Goal: Task Accomplishment & Management: Complete application form

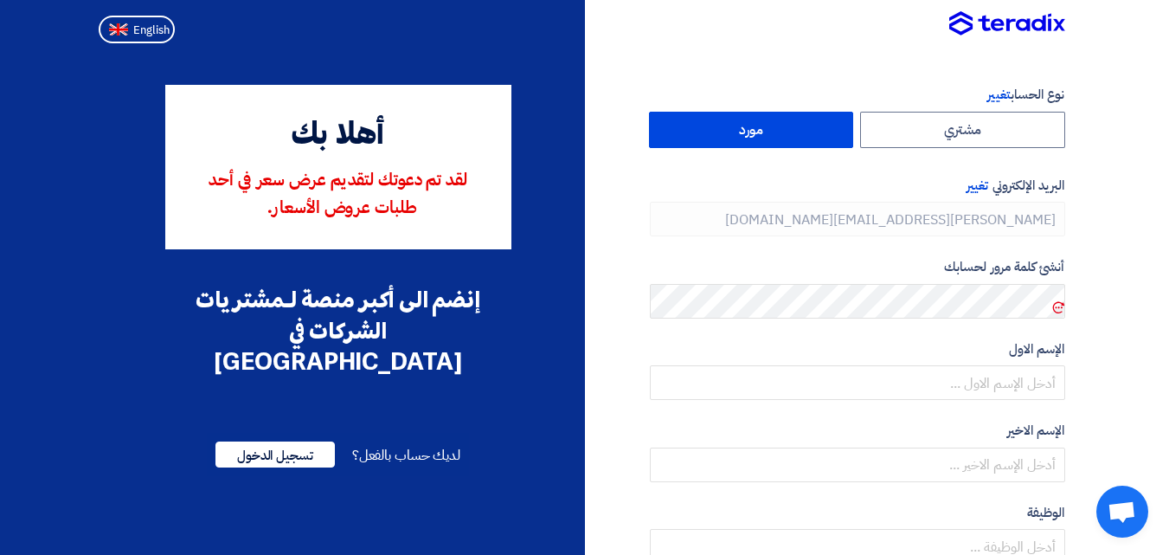
click at [791, 132] on label "مورد" at bounding box center [751, 130] width 205 height 36
click at [791, 132] on input "مورد" at bounding box center [751, 129] width 203 height 35
click at [1058, 310] on icon at bounding box center [1058, 307] width 14 height 14
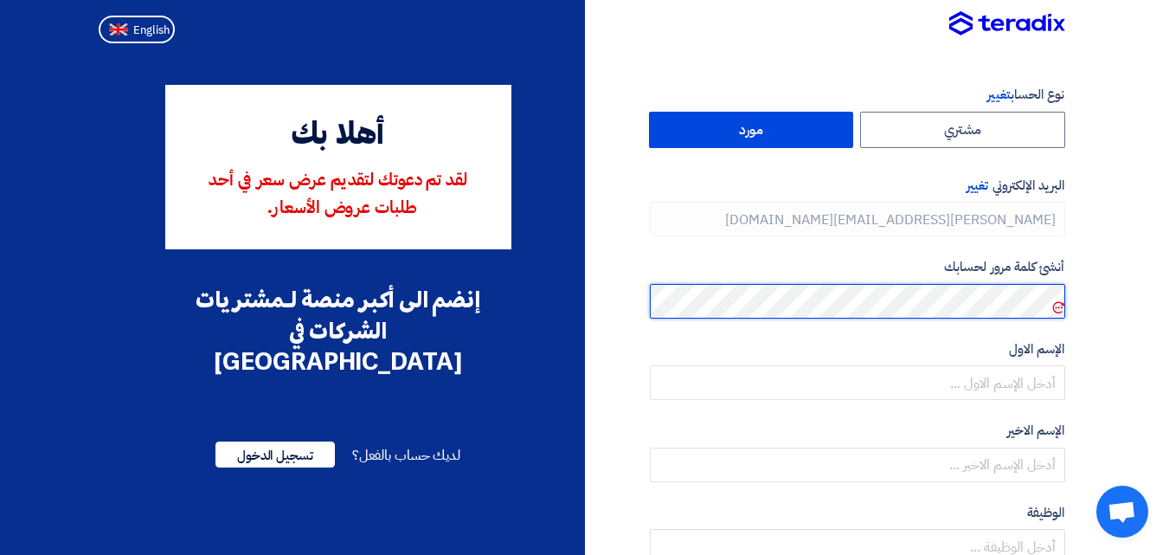
click at [1085, 295] on section "نوع الحساب تغيير مشتري مورد البريد الإلكتروني تغيير [PERSON_NAME][EMAIL_ADDRESS…" at bounding box center [584, 492] width 1169 height 885
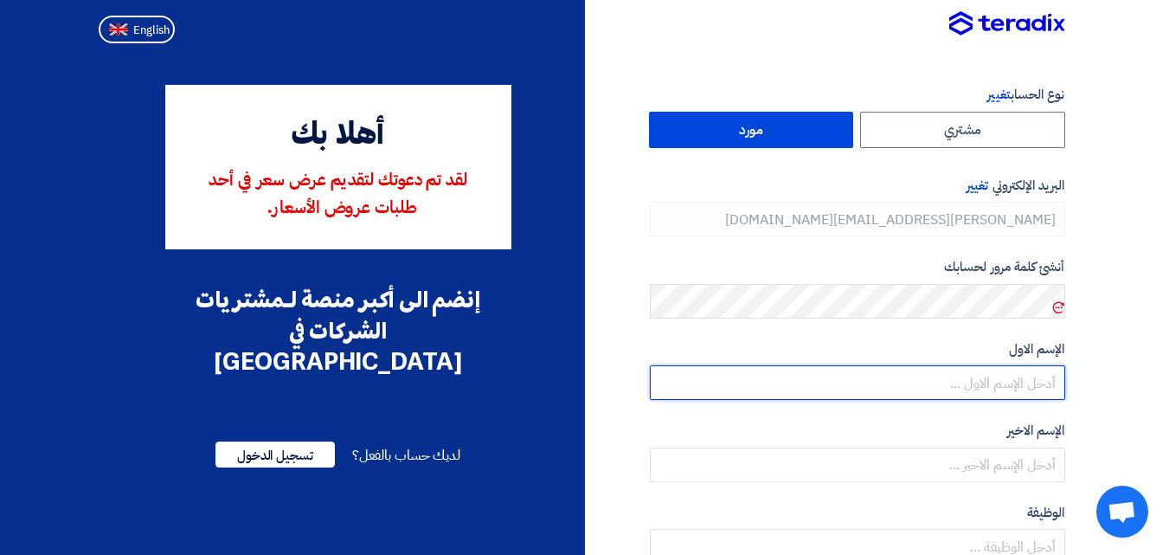
click at [1025, 386] on input "text" at bounding box center [857, 382] width 415 height 35
type input "[PERSON_NAME]"
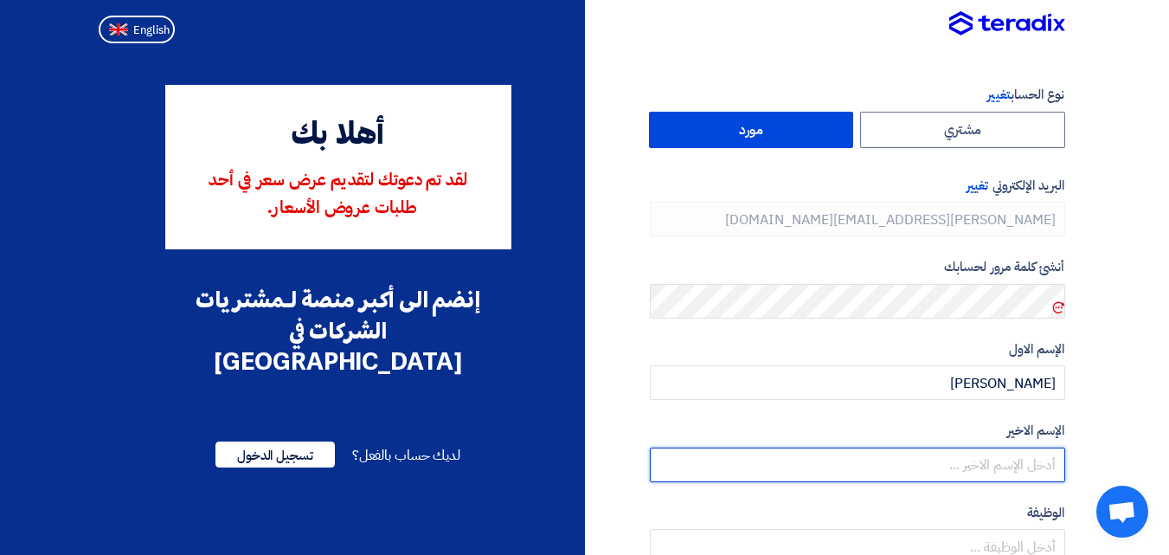
click at [1011, 456] on input "text" at bounding box center [857, 464] width 415 height 35
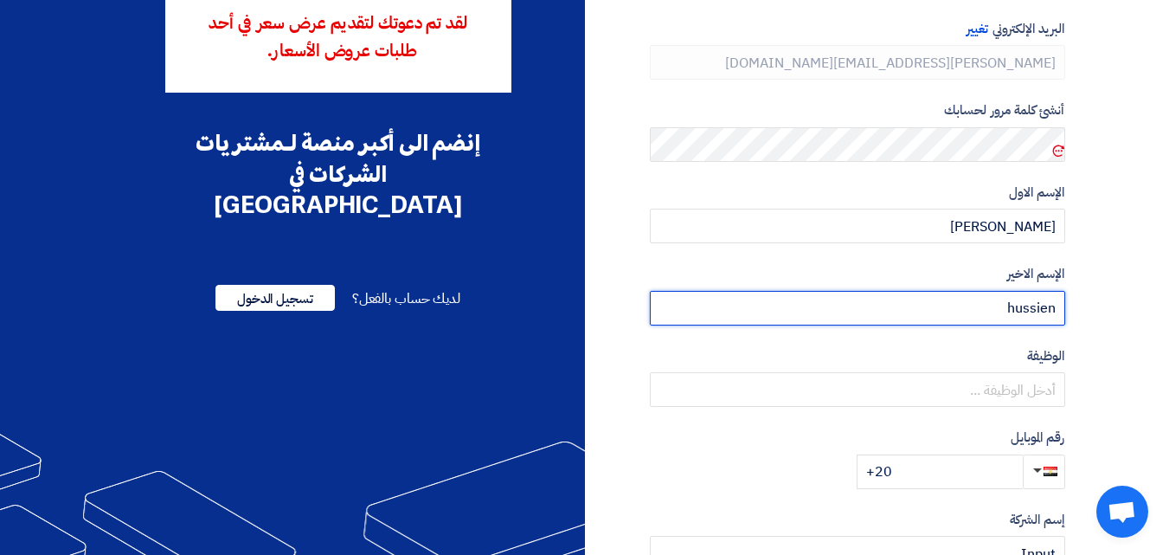
scroll to position [168, 0]
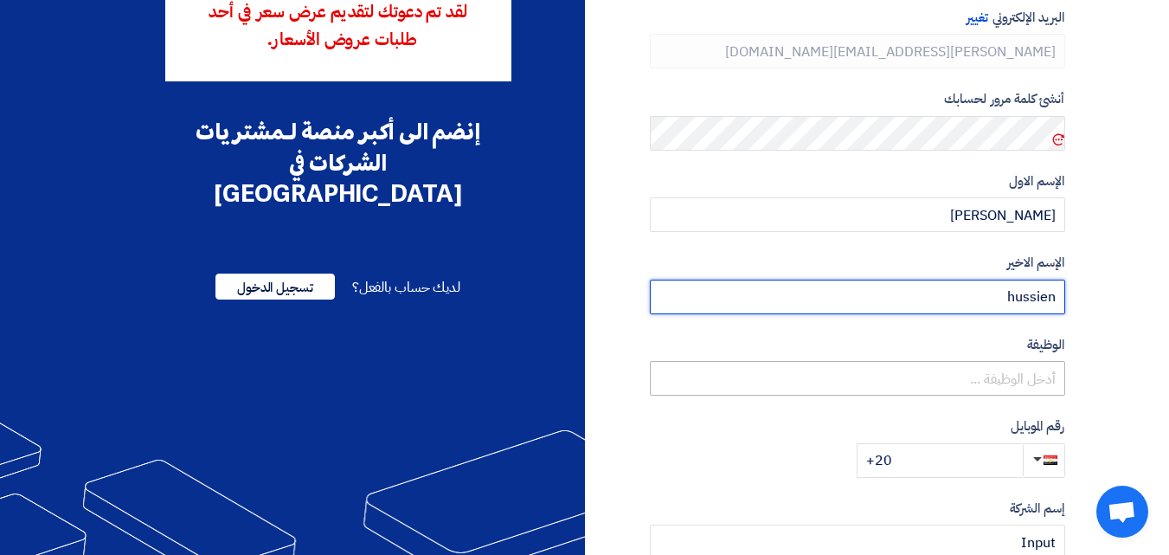
type input "hussien"
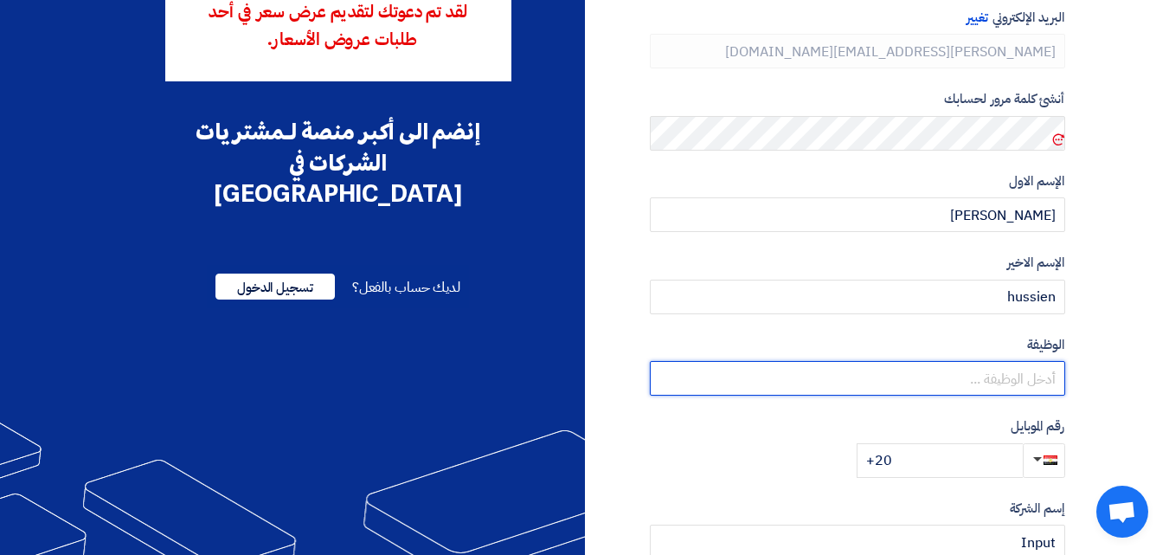
click at [988, 383] on input "text" at bounding box center [857, 378] width 415 height 35
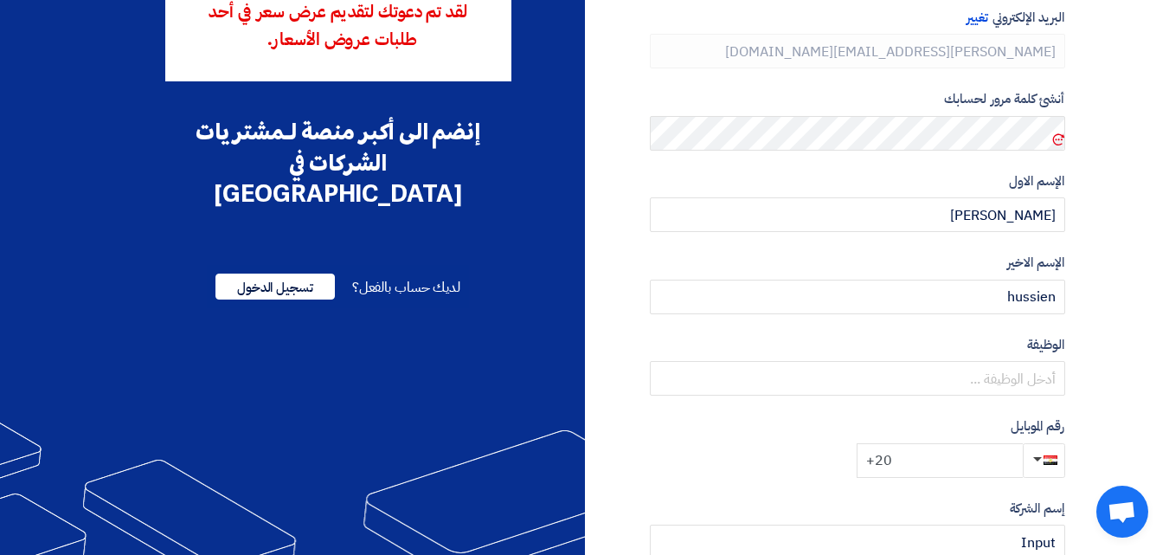
click at [978, 457] on input "+20" at bounding box center [940, 460] width 166 height 35
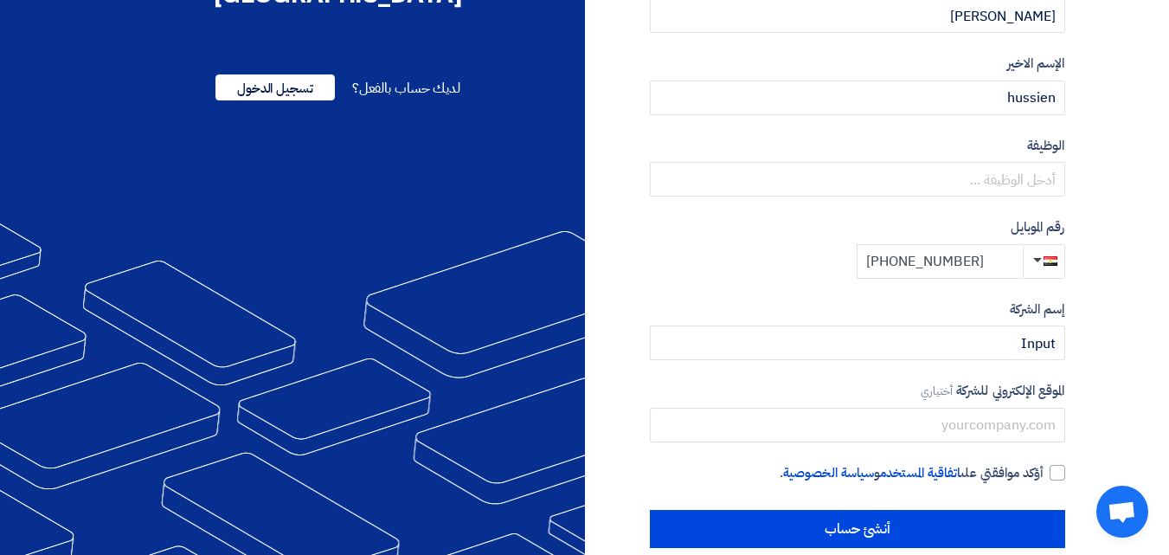
scroll to position [395, 0]
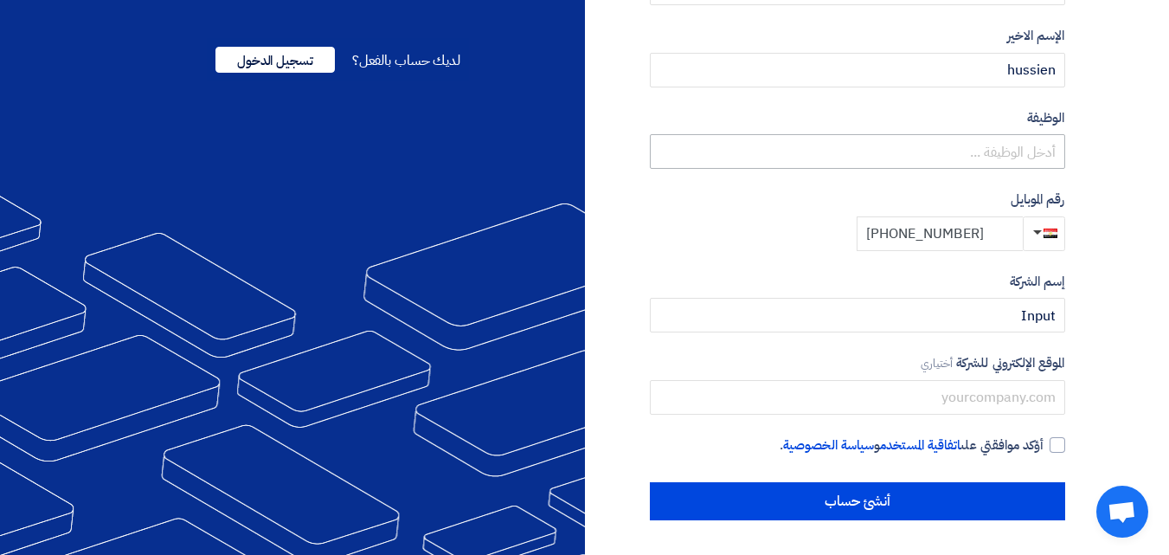
type input "[PHONE_NUMBER]"
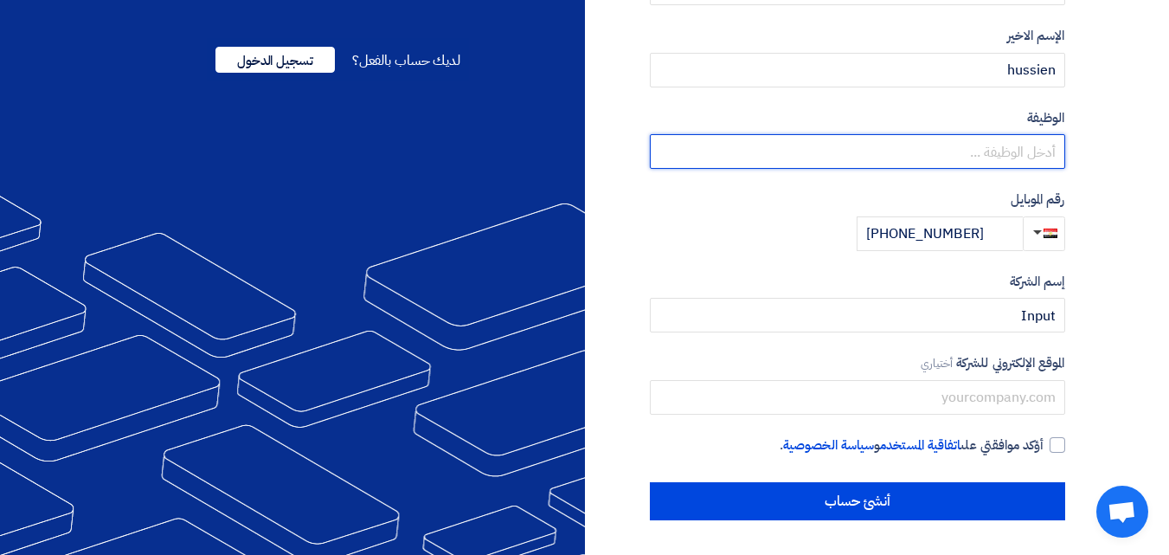
click at [970, 149] on input "text" at bounding box center [857, 151] width 415 height 35
paste input "General partner"
type input "General partner"
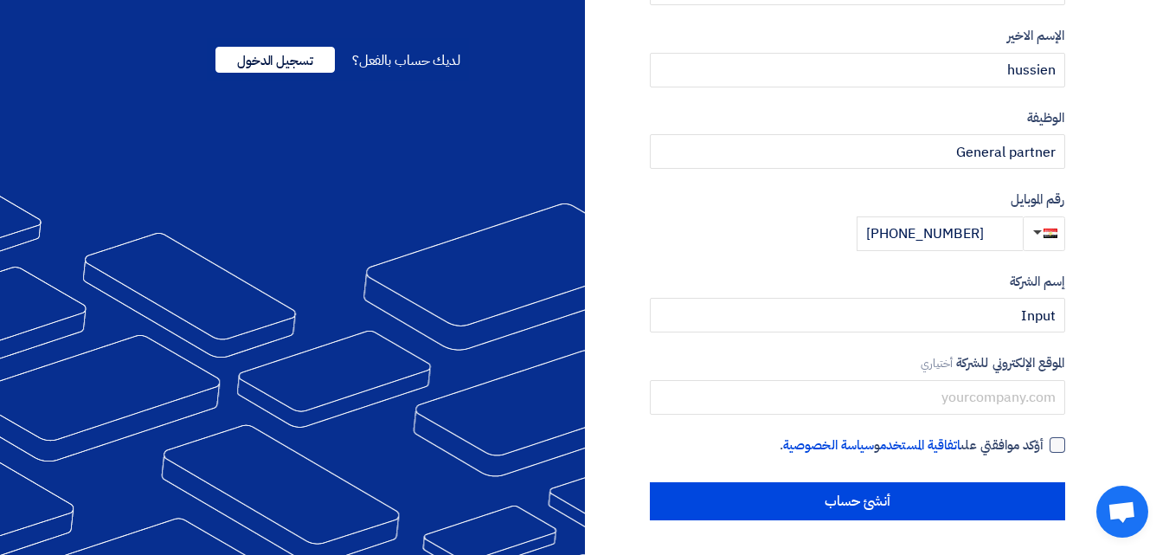
click at [1056, 444] on div at bounding box center [1058, 445] width 16 height 16
click at [1044, 444] on input "أؤكد موافقتي على اتفاقية المستخدم و سياسة الخصوصية ." at bounding box center [836, 452] width 415 height 35
checkbox input "true"
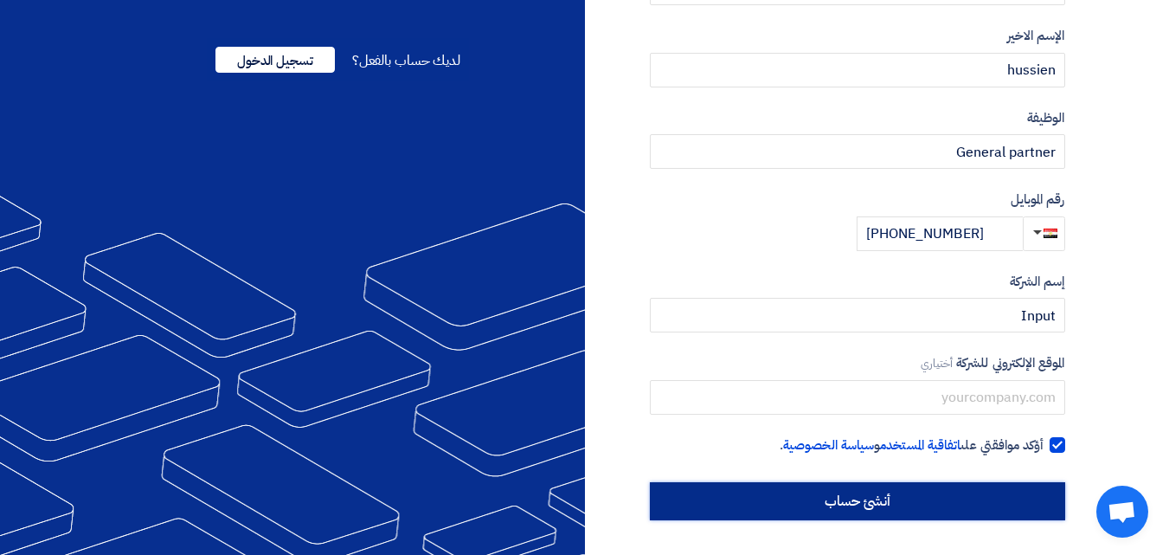
click at [899, 501] on input "أنشئ حساب" at bounding box center [857, 501] width 415 height 38
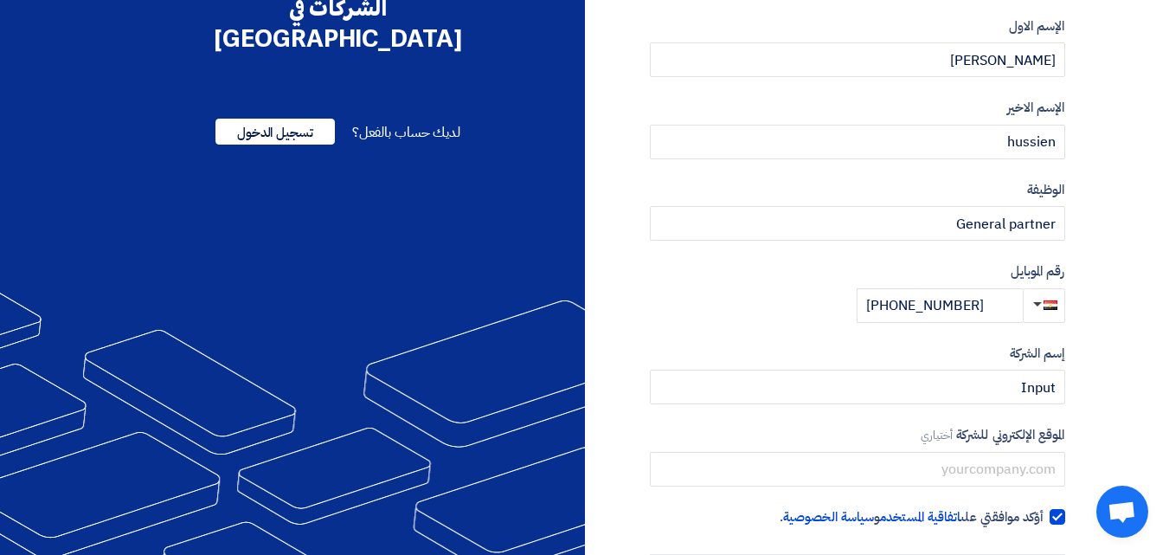
scroll to position [320, 0]
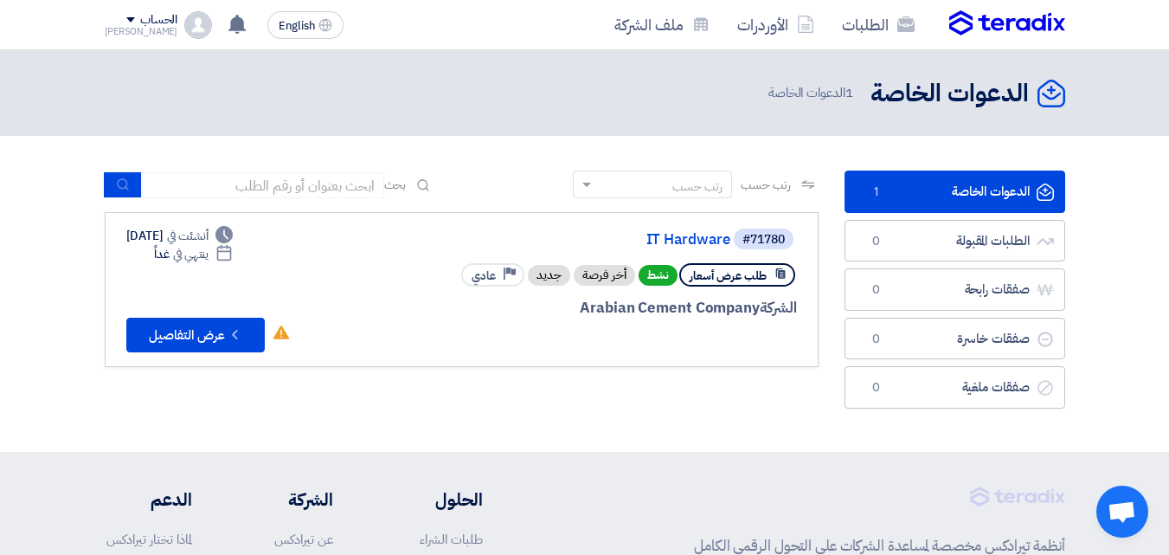
click at [742, 279] on span "طلب عرض أسعار" at bounding box center [728, 275] width 77 height 16
click at [203, 343] on button "Check details عرض التفاصيل" at bounding box center [195, 335] width 138 height 35
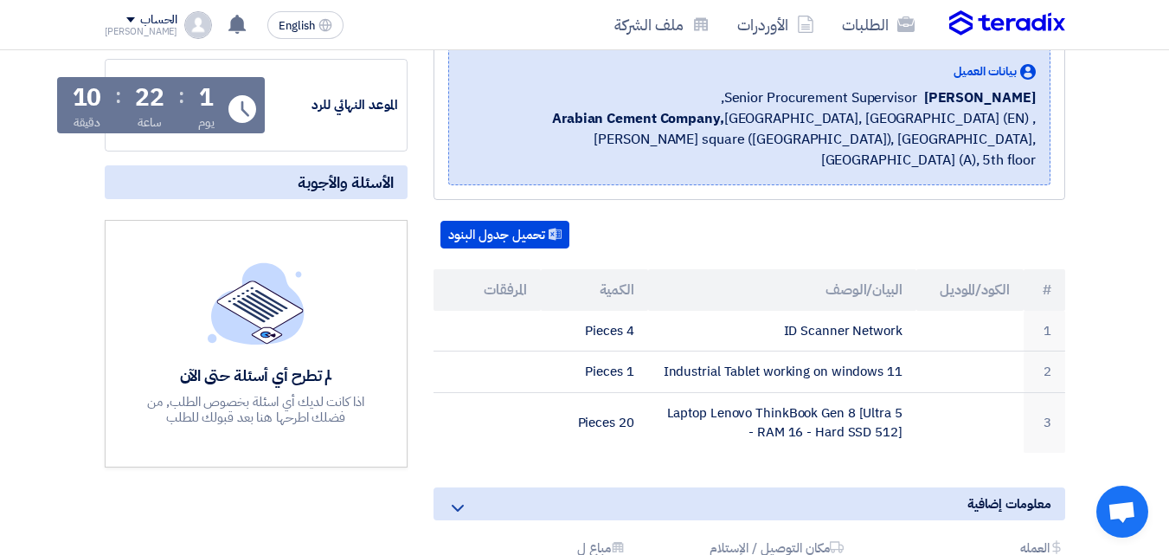
scroll to position [273, 0]
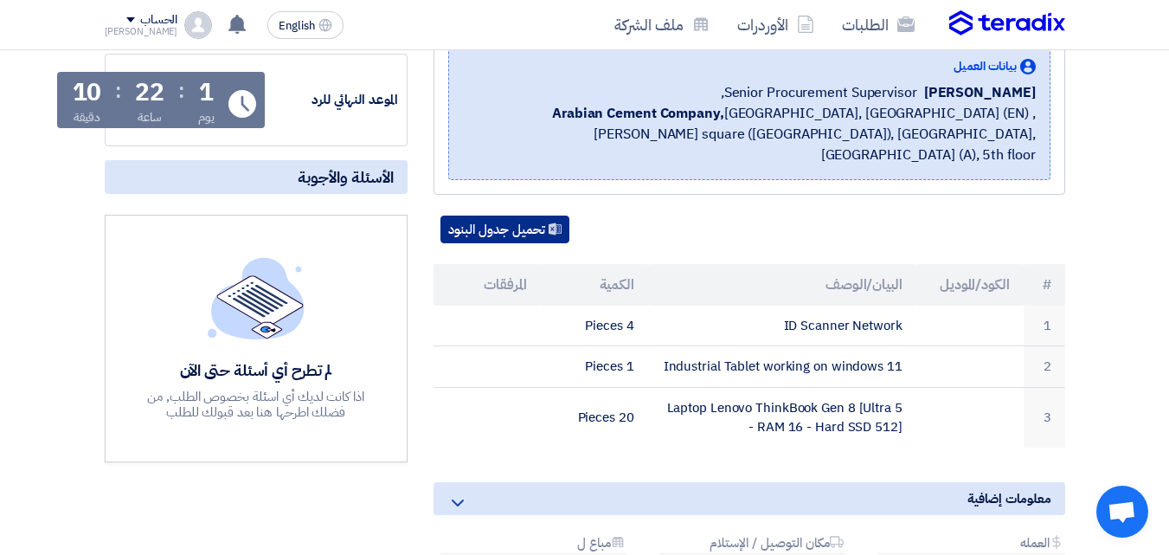
click at [512, 217] on button "تحميل جدول البنود" at bounding box center [504, 229] width 129 height 28
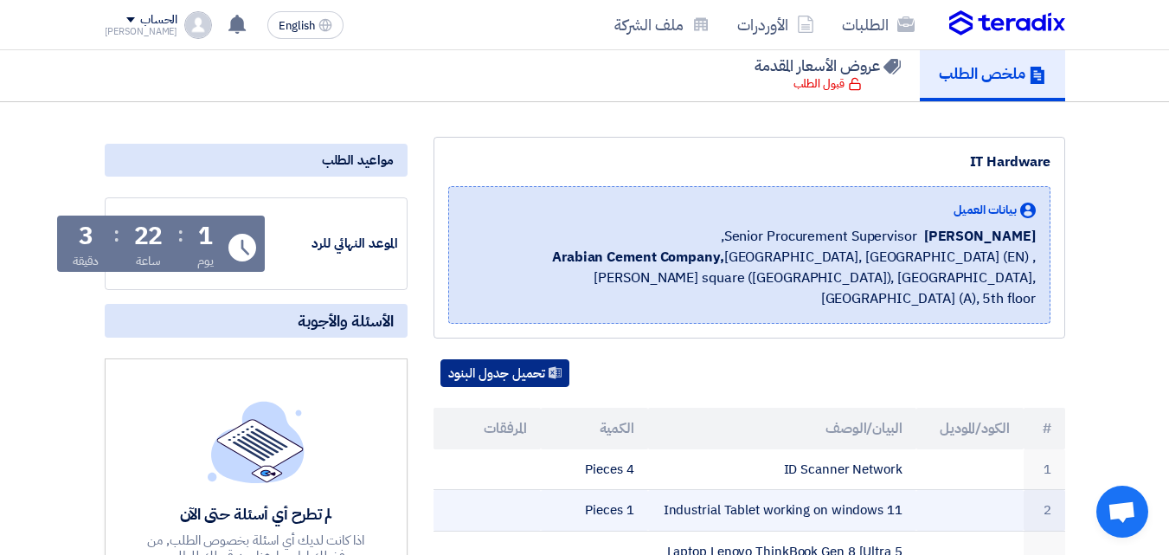
scroll to position [0, 0]
